Goal: Task Accomplishment & Management: Use online tool/utility

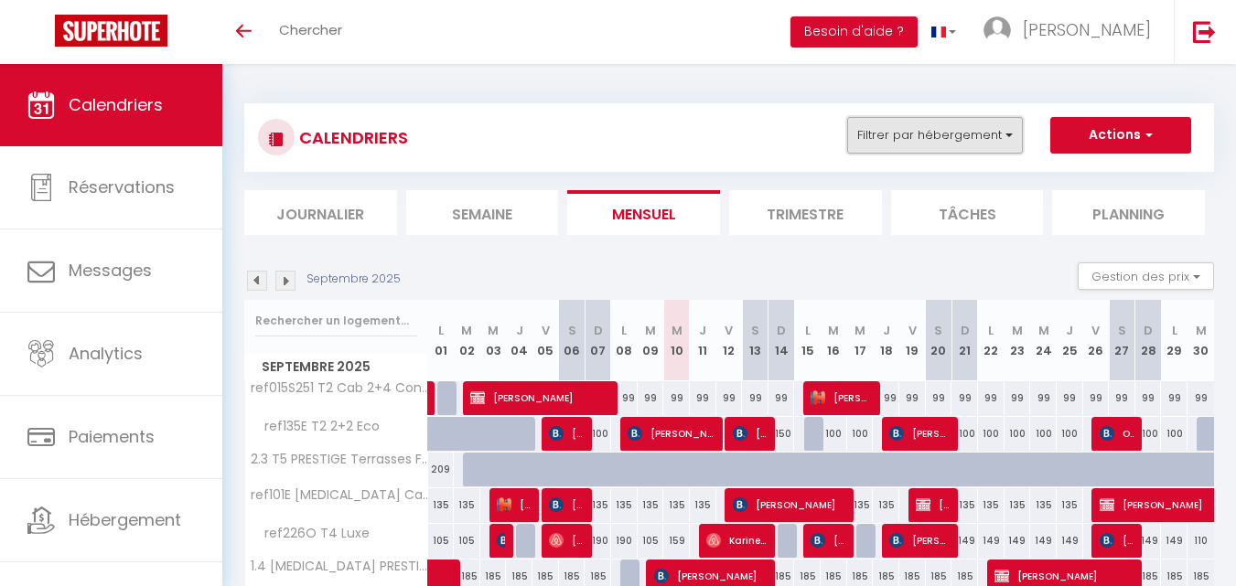
click at [921, 145] on button "Filtrer par hébergement" at bounding box center [935, 135] width 176 height 37
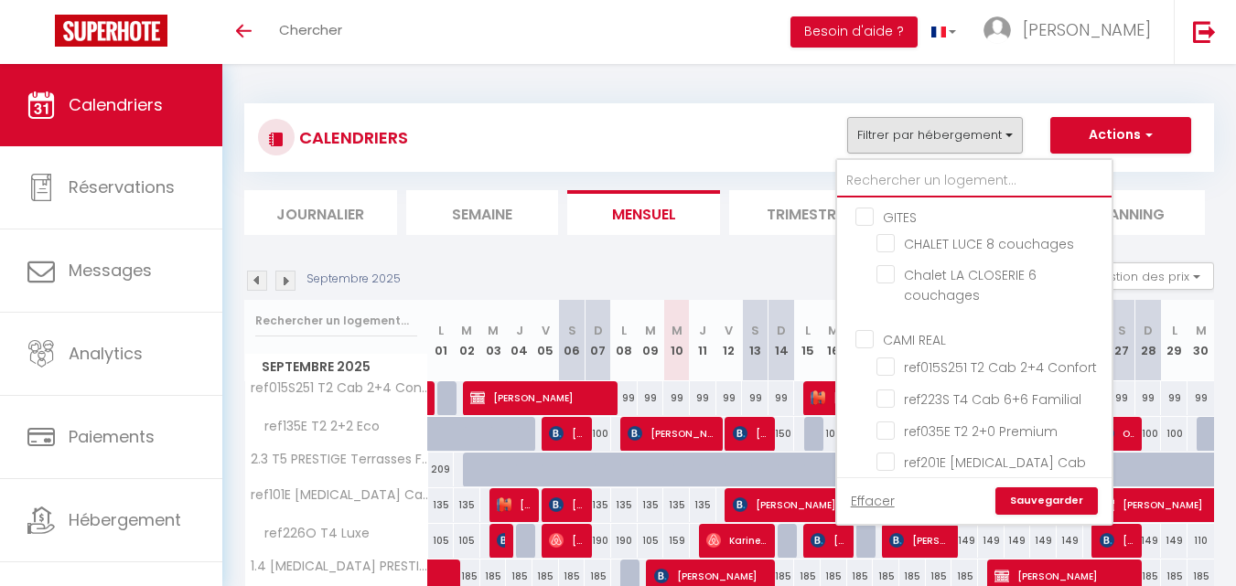
click at [920, 173] on input "text" at bounding box center [974, 181] width 274 height 33
type input "22"
checkbox input "false"
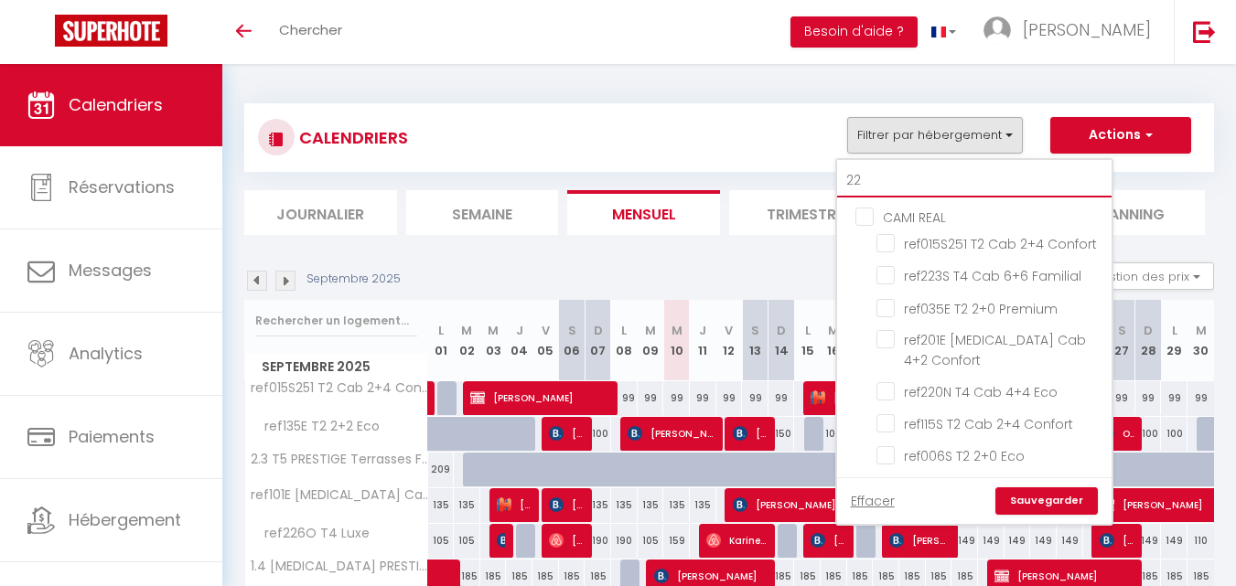
type input "222"
checkbox input "false"
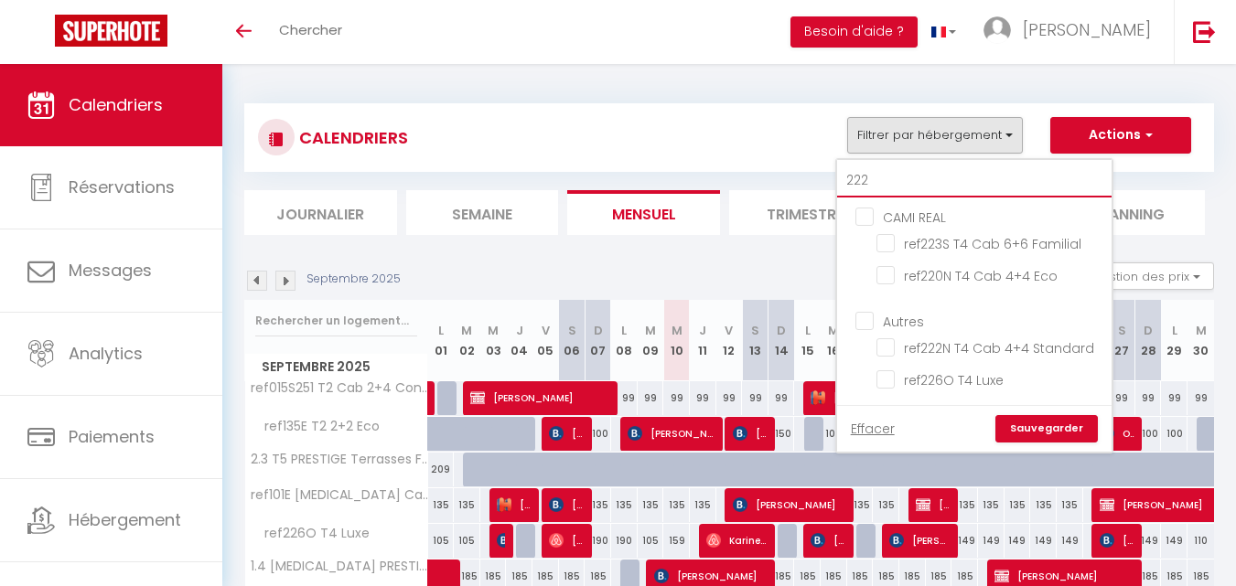
checkbox input "false"
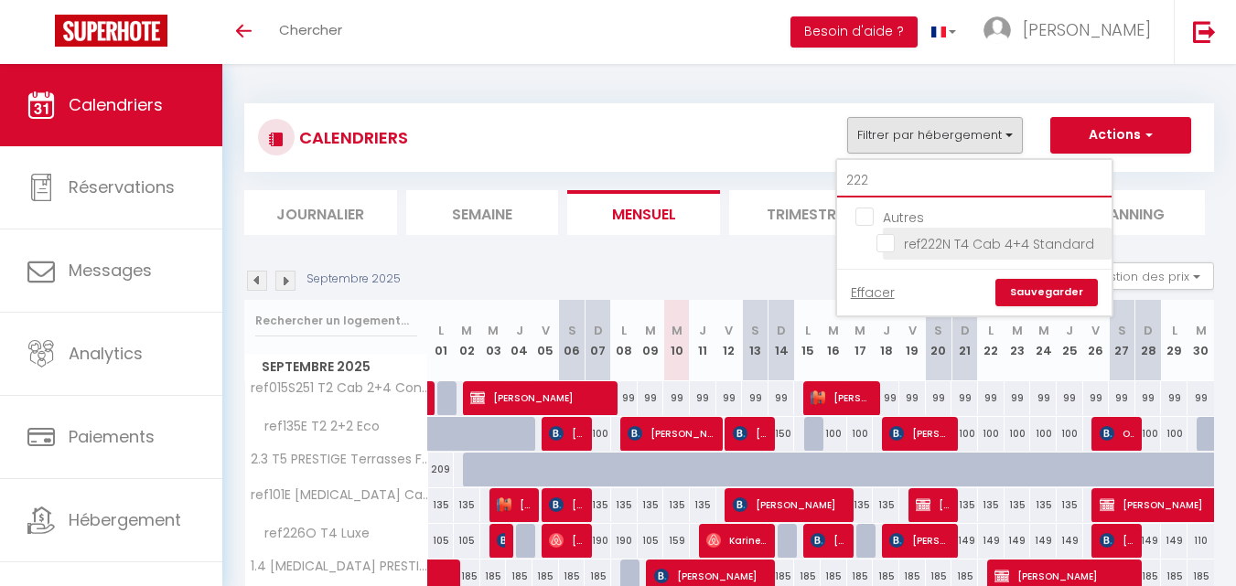
type input "222"
click at [887, 241] on input "ref222N T4 Cab 4+4 Standard" at bounding box center [990, 242] width 229 height 18
checkbox input "true"
click at [1030, 292] on link "Sauvegarder" at bounding box center [1046, 292] width 102 height 27
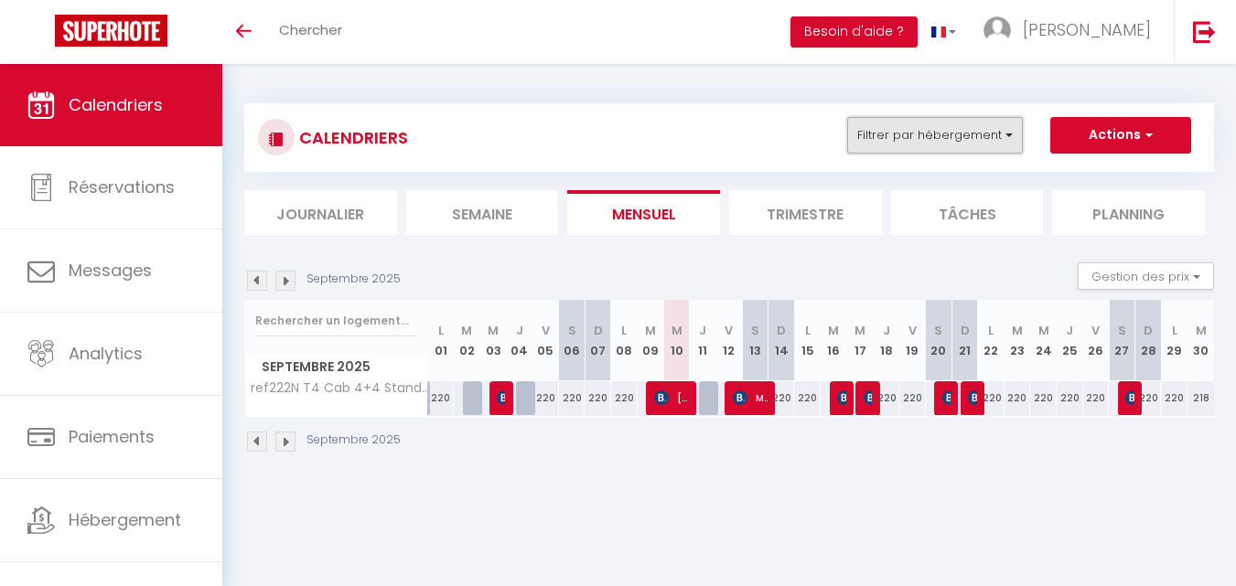
click at [944, 145] on button "Filtrer par hébergement" at bounding box center [935, 135] width 176 height 37
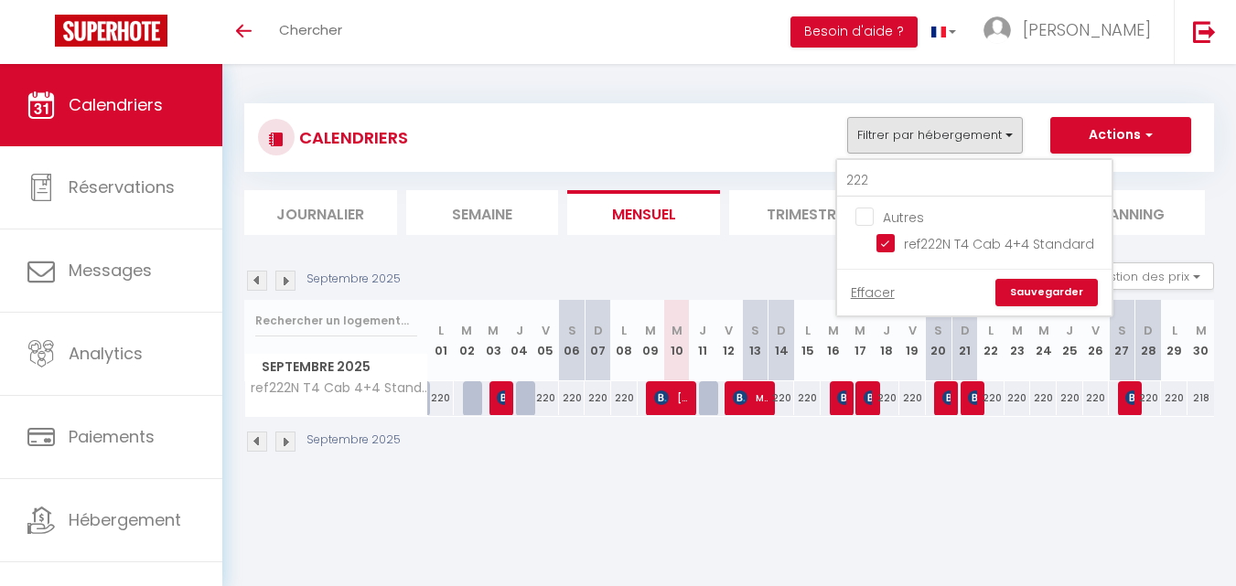
click at [260, 290] on img at bounding box center [257, 281] width 20 height 20
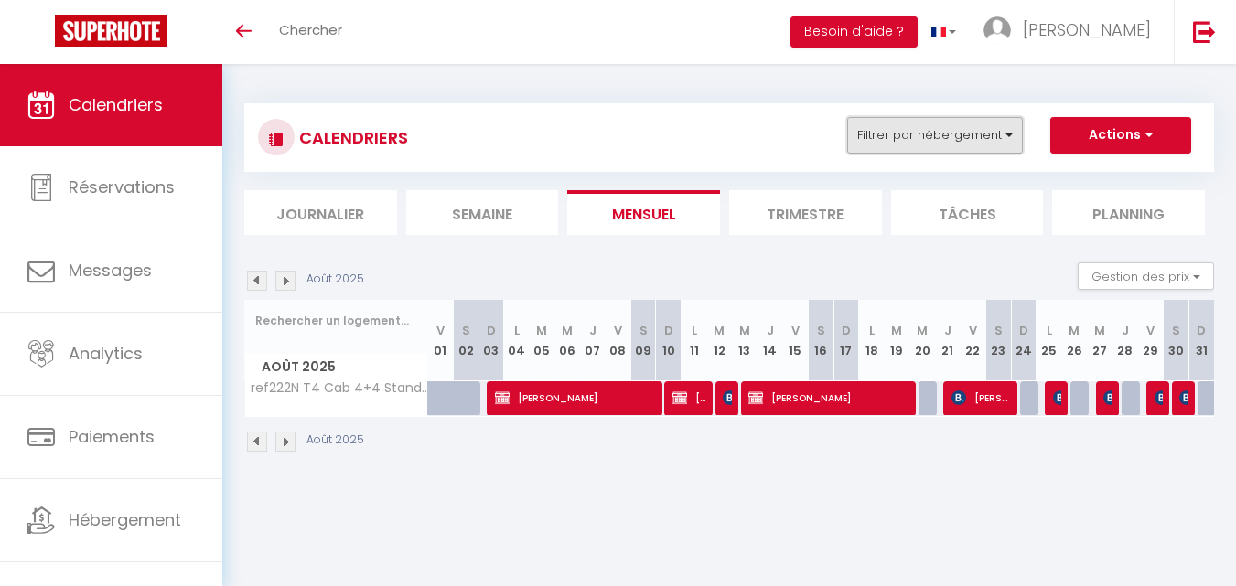
click at [883, 120] on button "Filtrer par hébergement" at bounding box center [935, 135] width 176 height 37
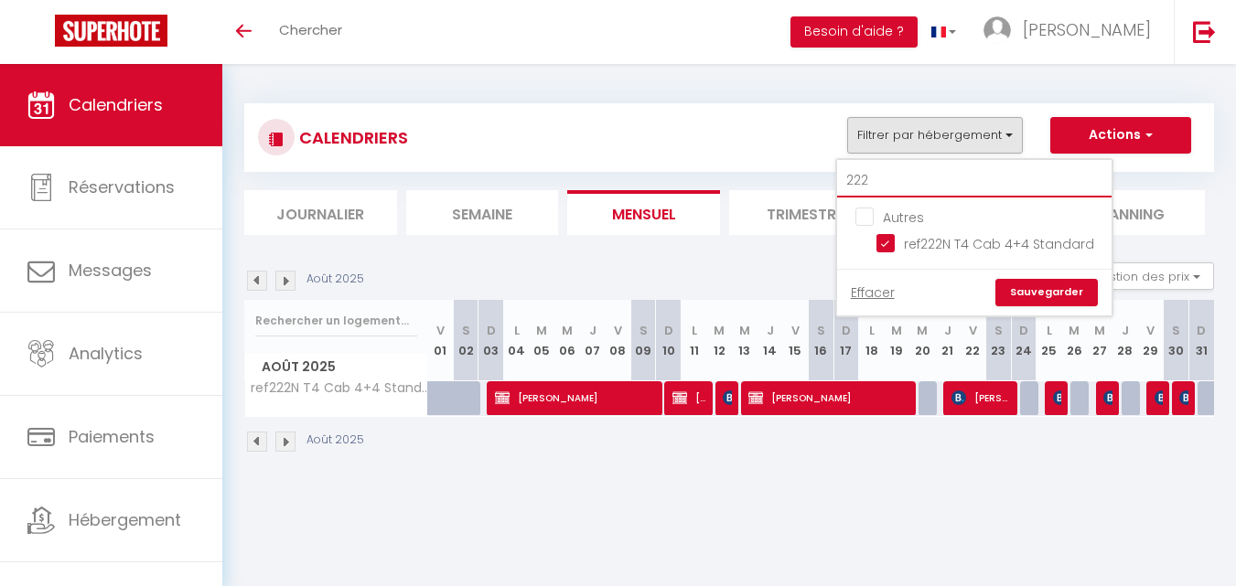
click at [906, 169] on input "222" at bounding box center [974, 181] width 274 height 33
type input "23"
checkbox input "false"
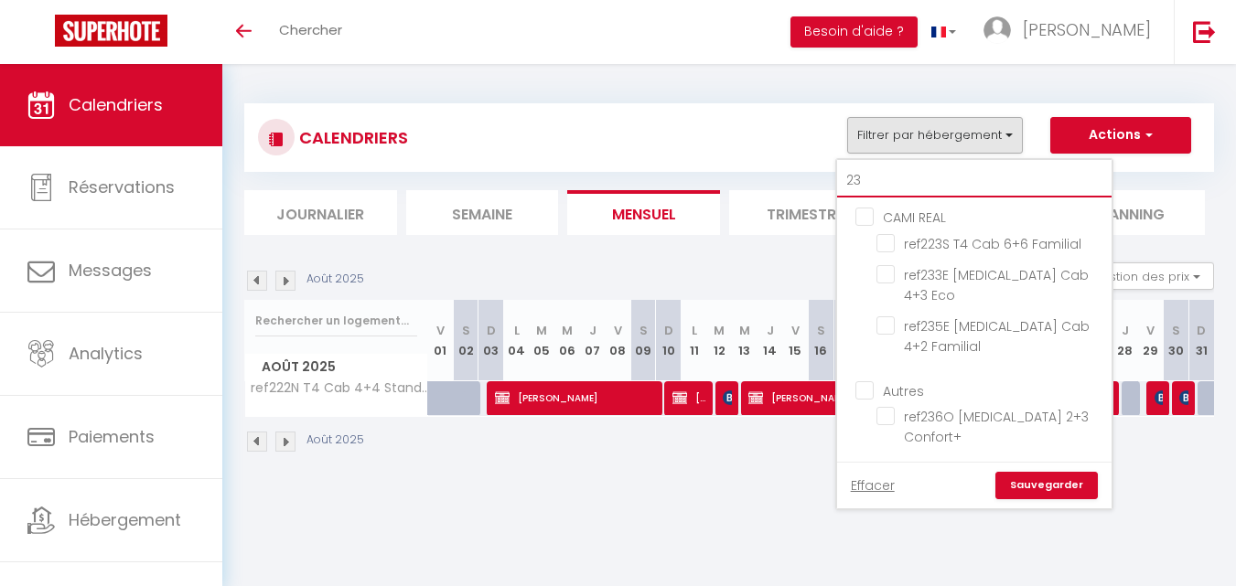
type input "235"
checkbox input "false"
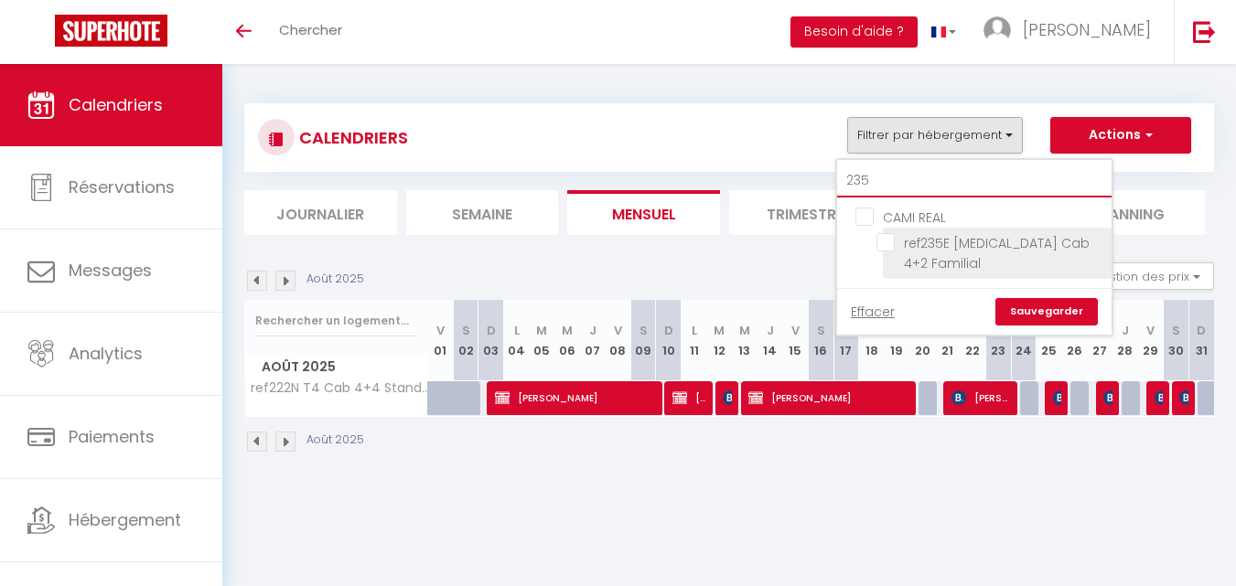
type input "235"
click at [891, 245] on input "ref235E [MEDICAL_DATA] Cab 4+2 Familial" at bounding box center [990, 242] width 229 height 18
checkbox input "true"
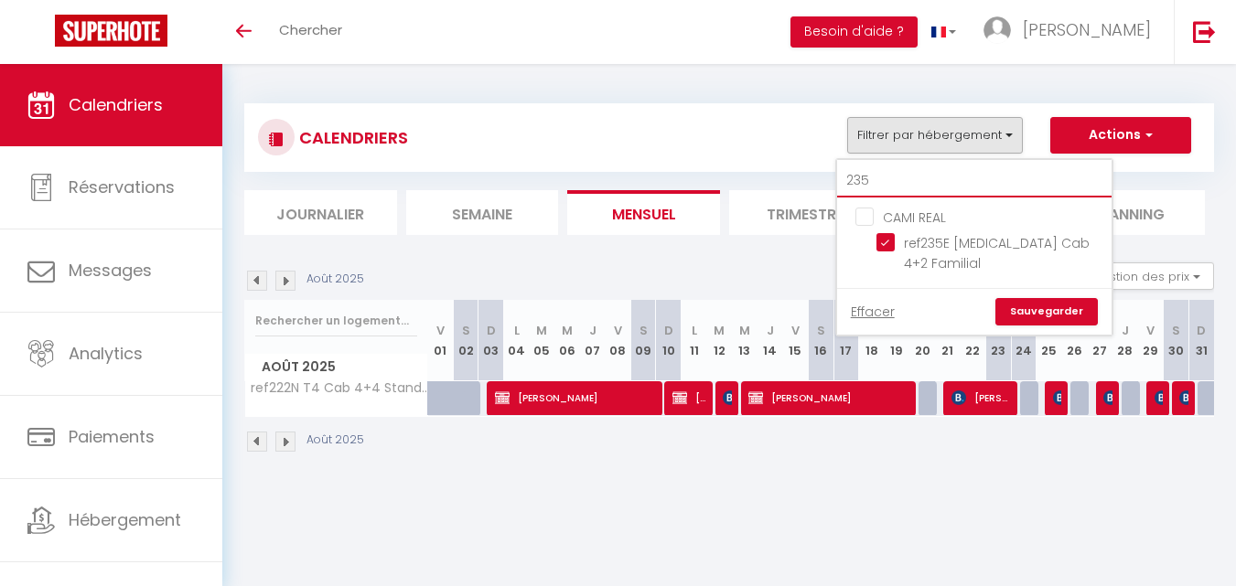
click at [883, 184] on input "235" at bounding box center [974, 181] width 274 height 33
type input "2"
checkbox input "false"
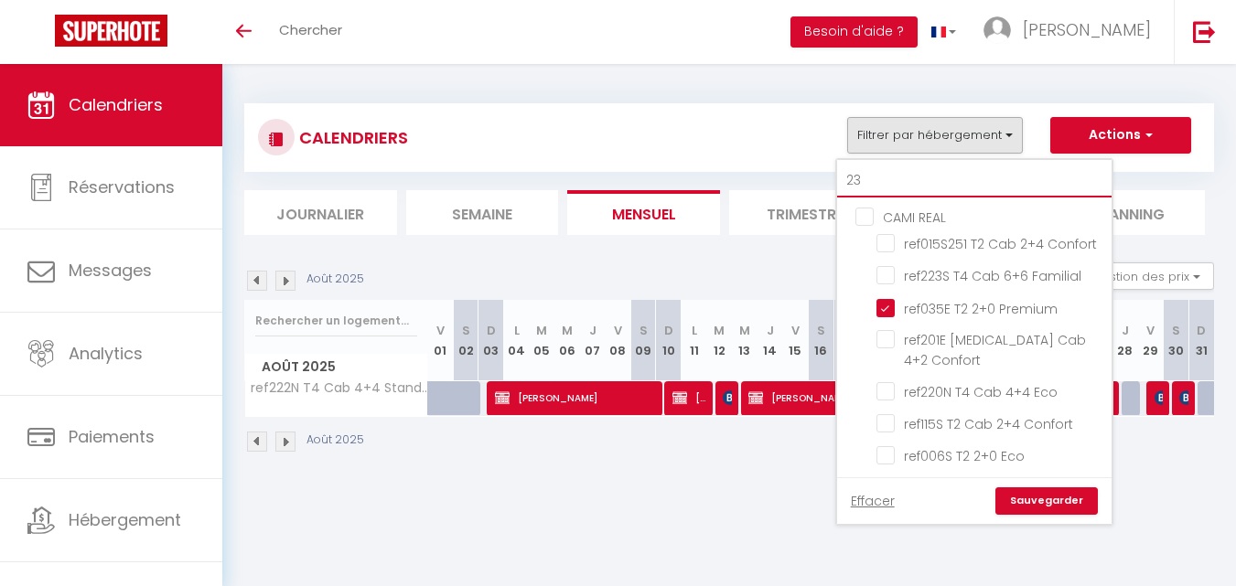
type input "233"
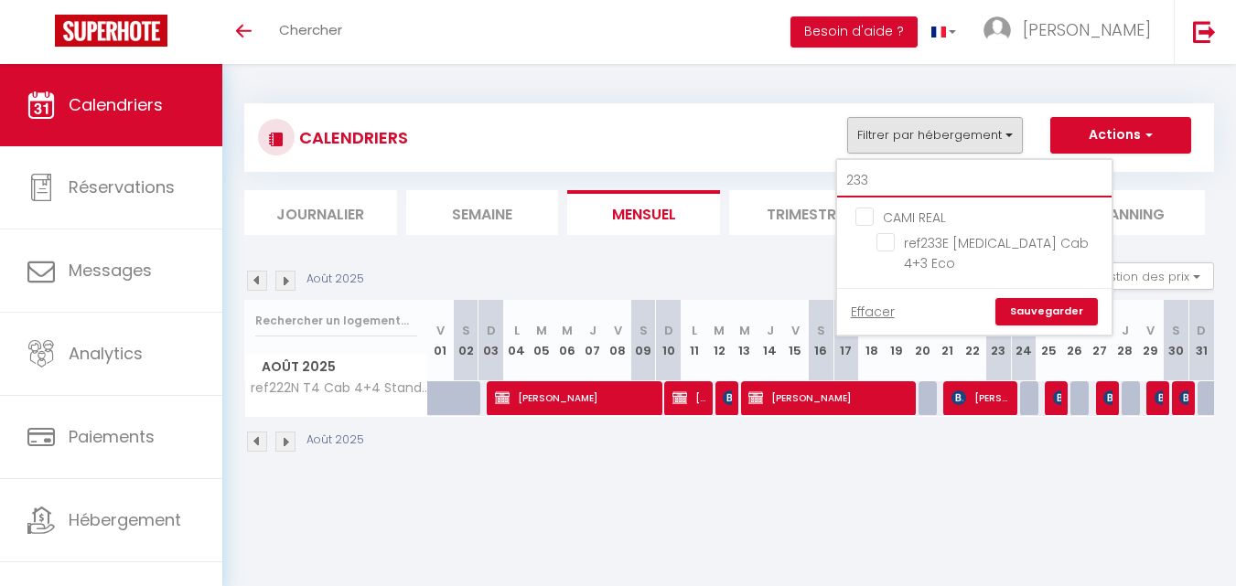
checkbox input "false"
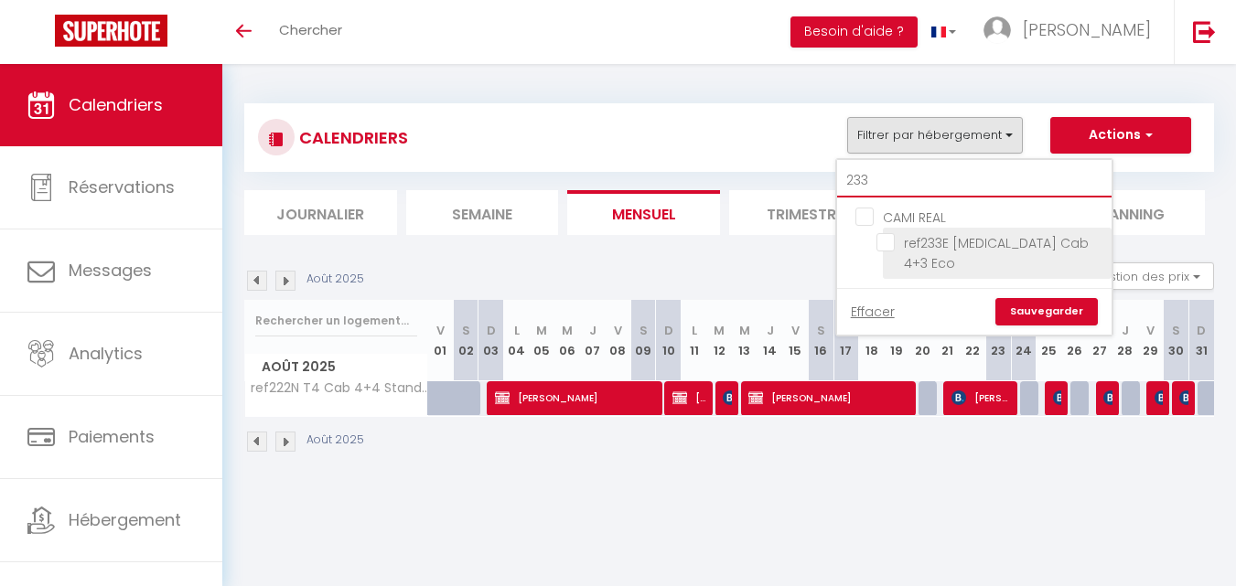
type input "233"
click at [888, 242] on input "ref233E [MEDICAL_DATA] Cab 4+3 Eco" at bounding box center [990, 242] width 229 height 18
checkbox input "true"
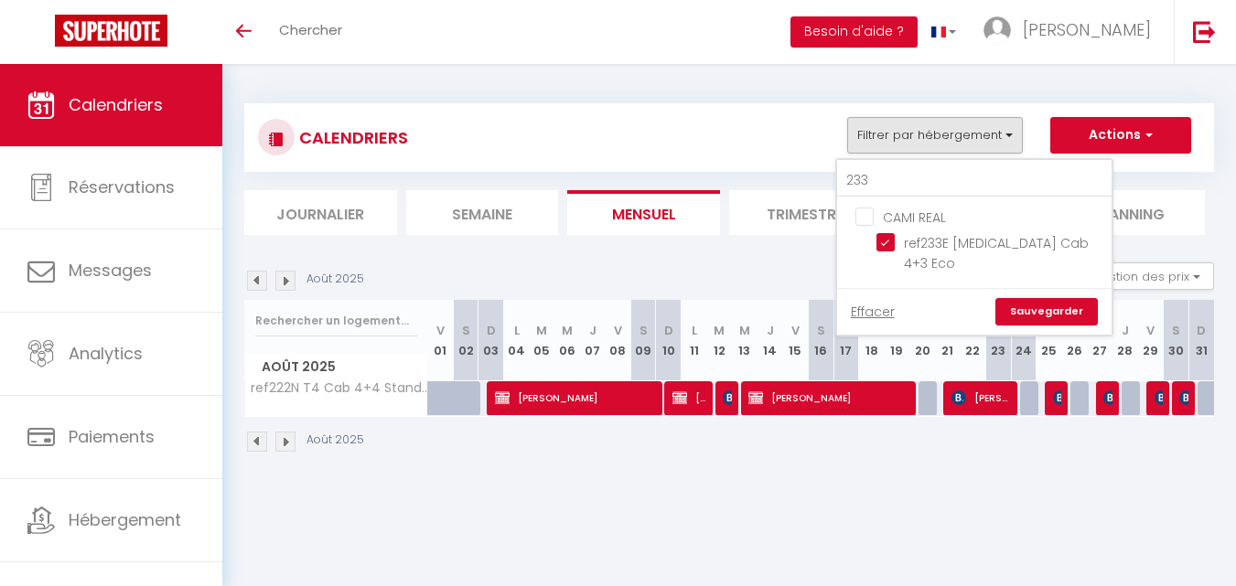
click at [1024, 300] on link "Sauvegarder" at bounding box center [1046, 311] width 102 height 27
